Goal: Check status: Check status

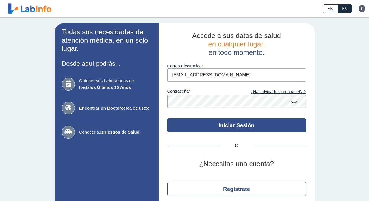
type input "[EMAIL_ADDRESS][DOMAIN_NAME]"
click at [250, 124] on button "Iniciar Sesión" at bounding box center [236, 125] width 139 height 14
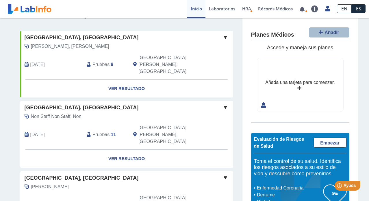
scroll to position [33, 0]
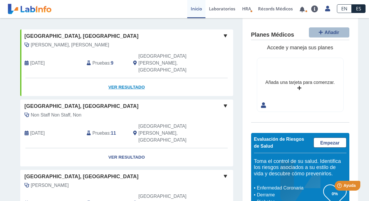
click at [125, 78] on link "Ver Resultado" at bounding box center [126, 87] width 213 height 18
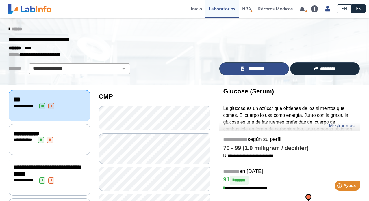
click at [257, 69] on span "*********" at bounding box center [256, 69] width 21 height 7
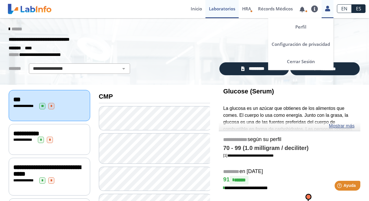
click at [328, 8] on icon at bounding box center [327, 8] width 5 height 4
click at [299, 61] on link "Cerrar Sesión" at bounding box center [300, 61] width 65 height 17
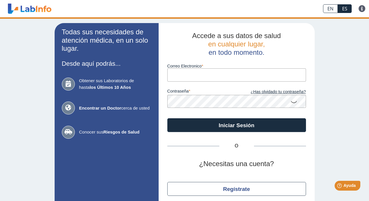
type input "[EMAIL_ADDRESS][DOMAIN_NAME]"
